Goal: Information Seeking & Learning: Understand process/instructions

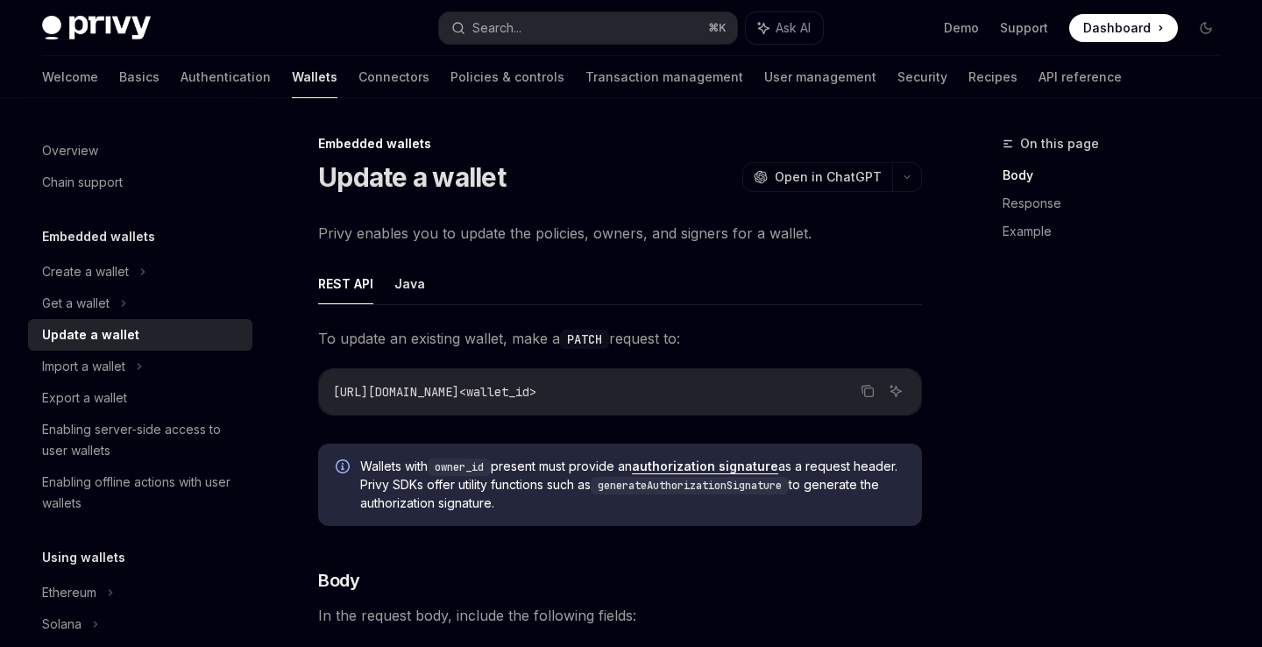
type textarea "*"
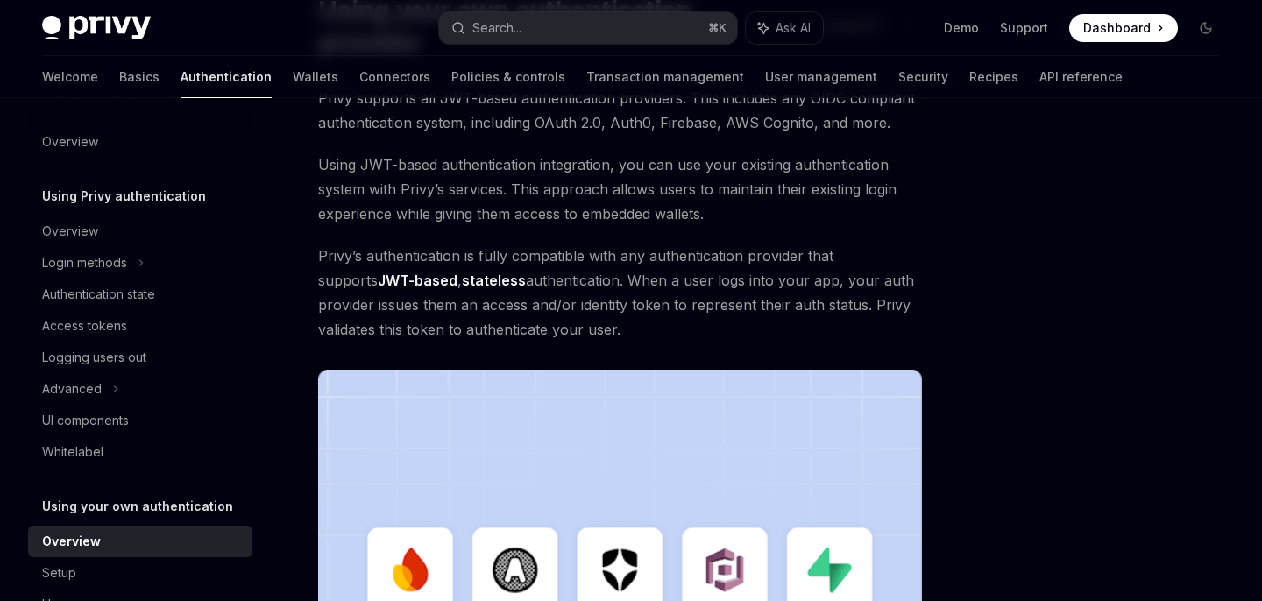
click at [1021, 237] on div at bounding box center [1101, 367] width 266 height 468
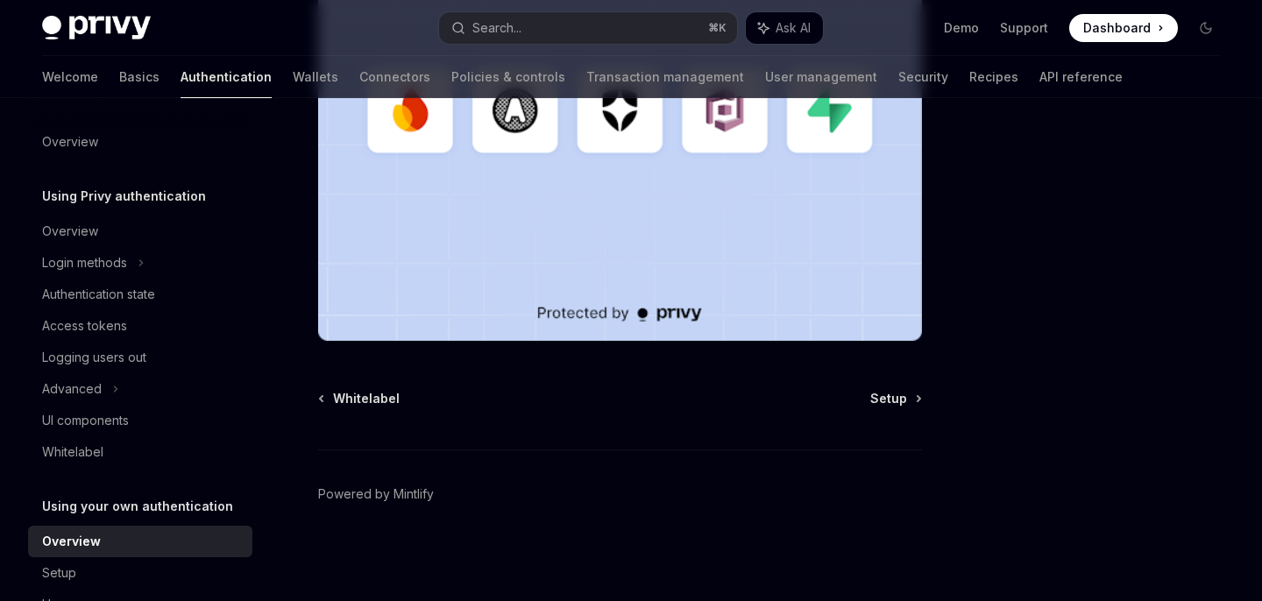
scroll to position [54, 0]
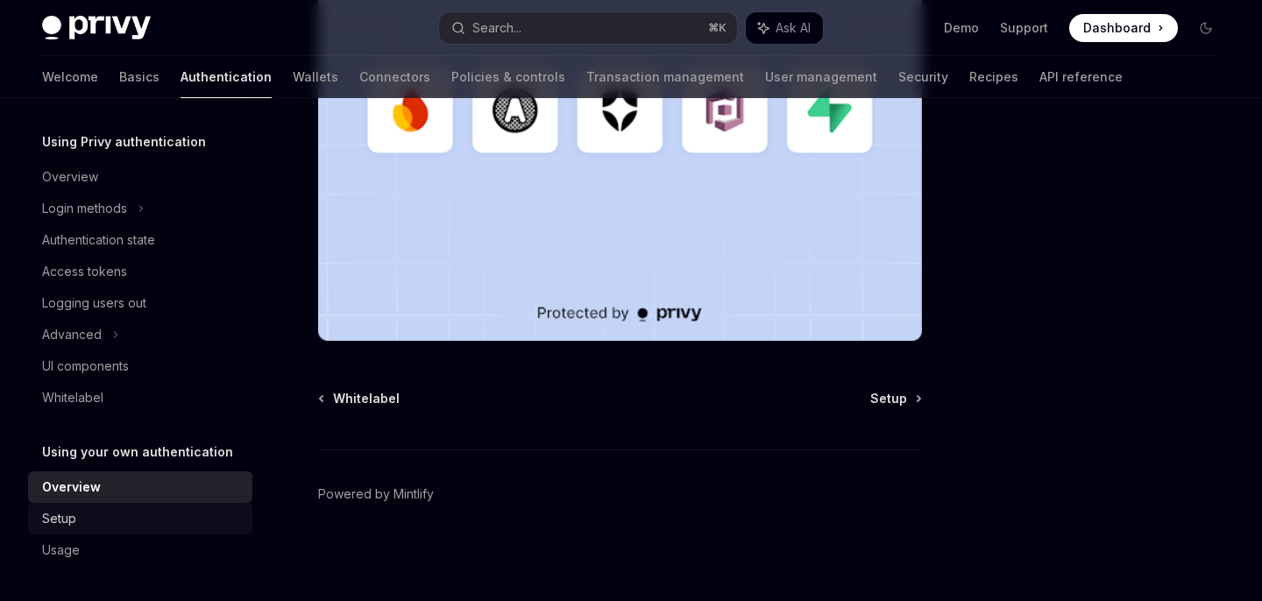
click at [143, 522] on div "Setup" at bounding box center [142, 518] width 200 height 21
type textarea "*"
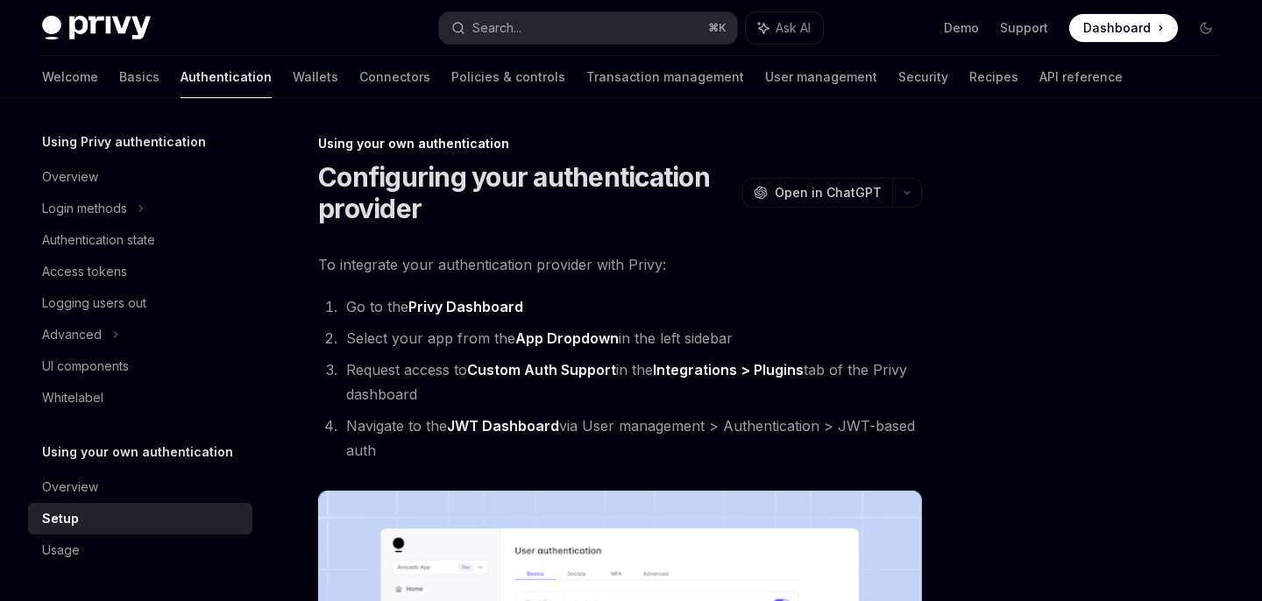
click at [878, 362] on li "Request access to Custom Auth Support in the Integrations > Plugins tab of the …" at bounding box center [631, 382] width 581 height 49
click at [1005, 345] on div at bounding box center [1101, 367] width 266 height 468
